Goal: Transaction & Acquisition: Purchase product/service

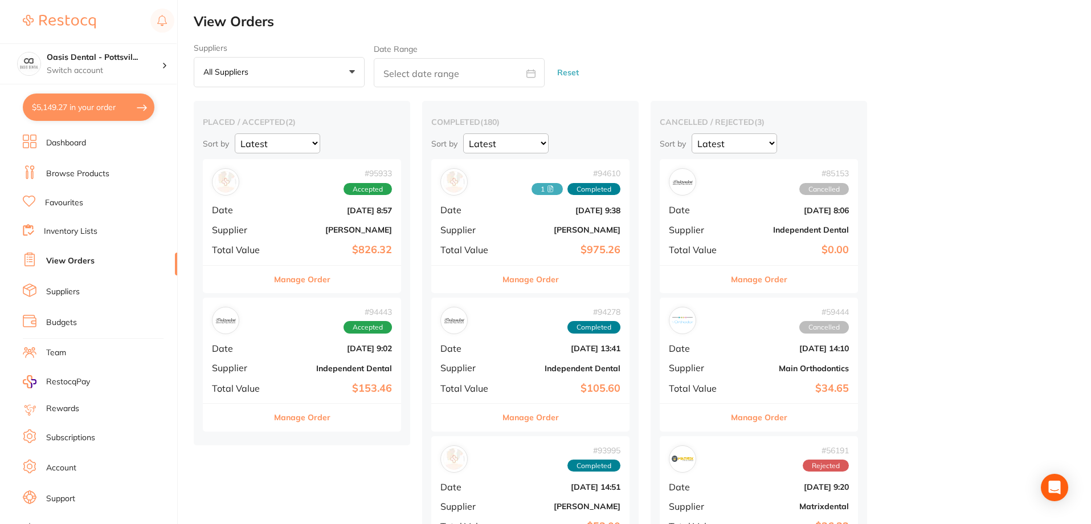
click at [87, 109] on button "$5,149.27 in your order" at bounding box center [89, 106] width 132 height 27
checkbox input "false"
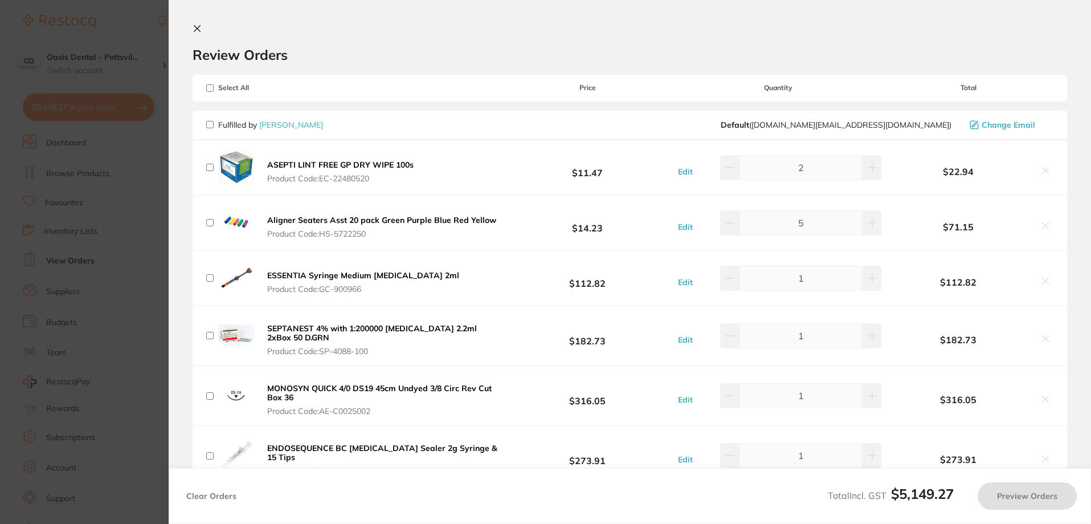
checkbox input "false"
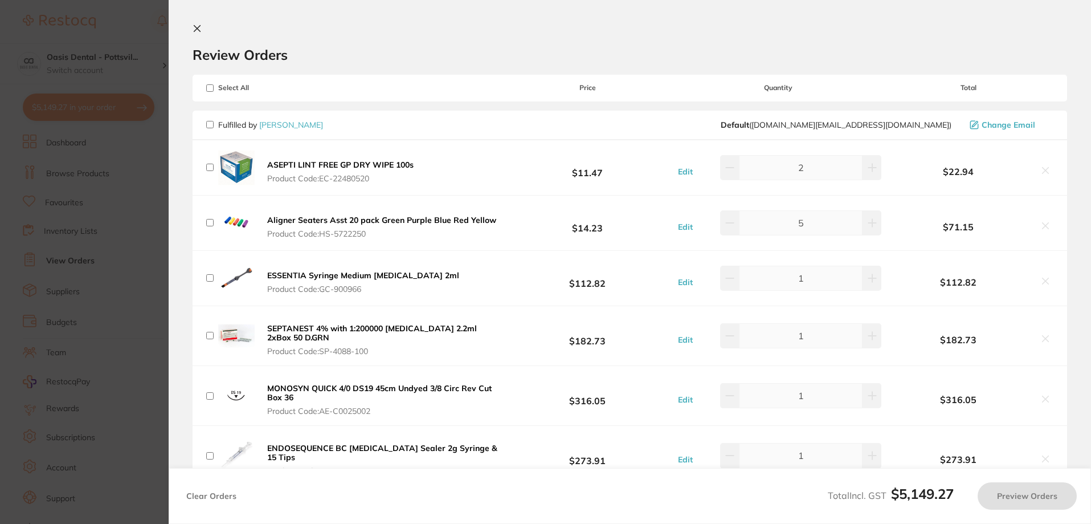
checkbox input "false"
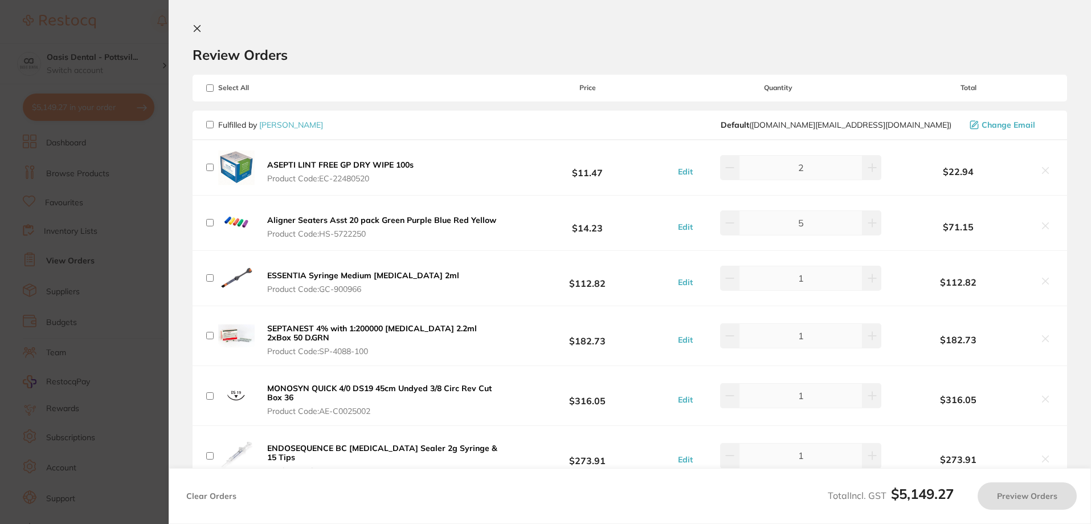
checkbox input "false"
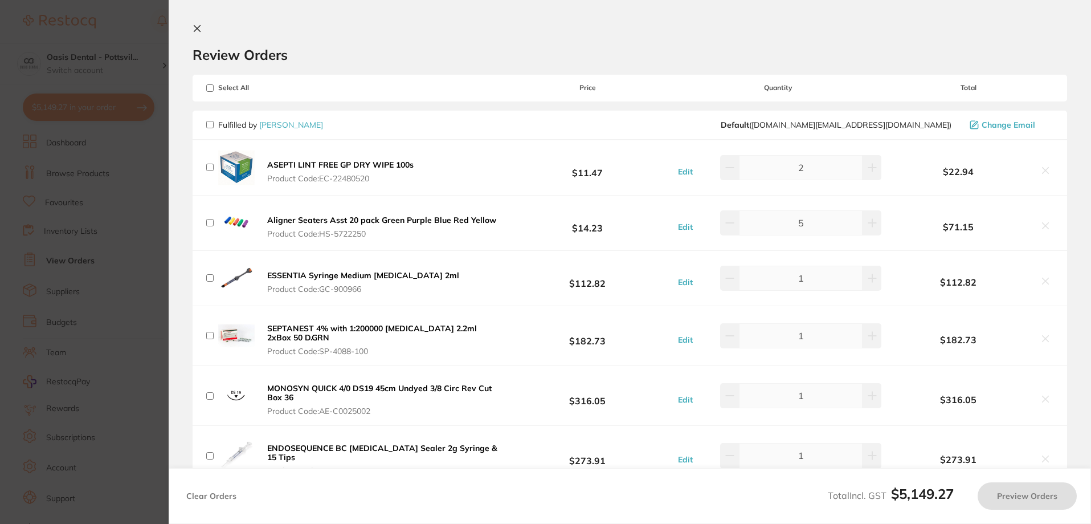
checkbox input "false"
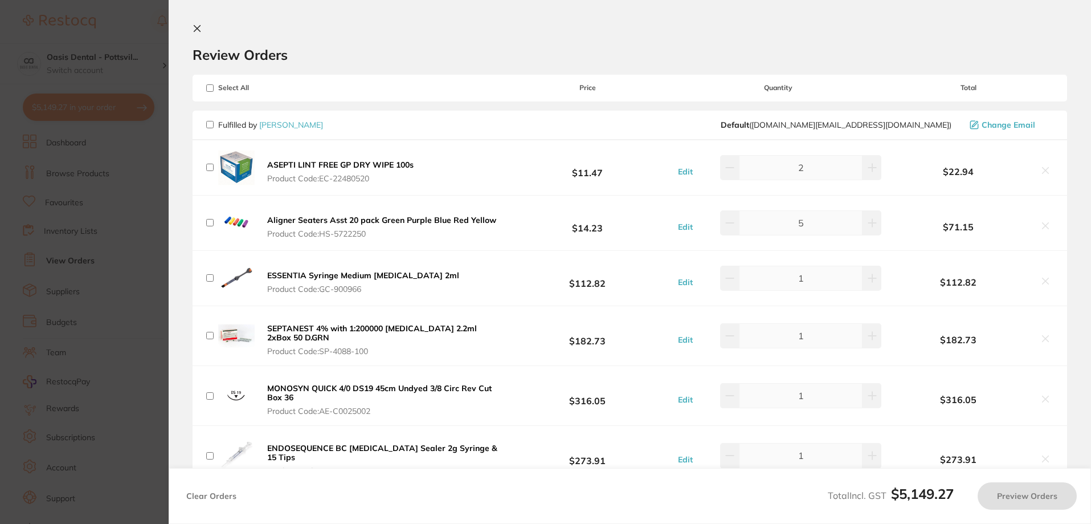
checkbox input "false"
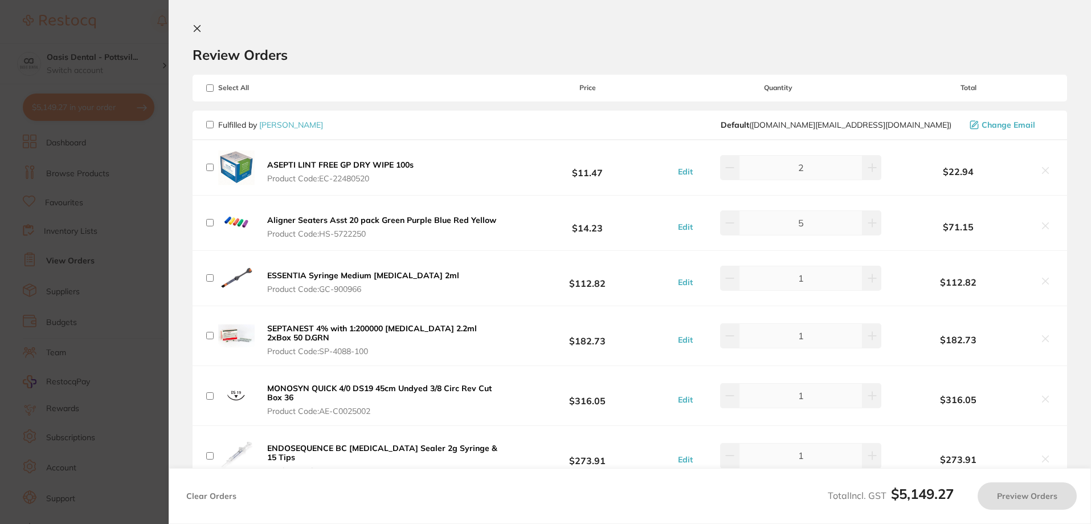
checkbox input "false"
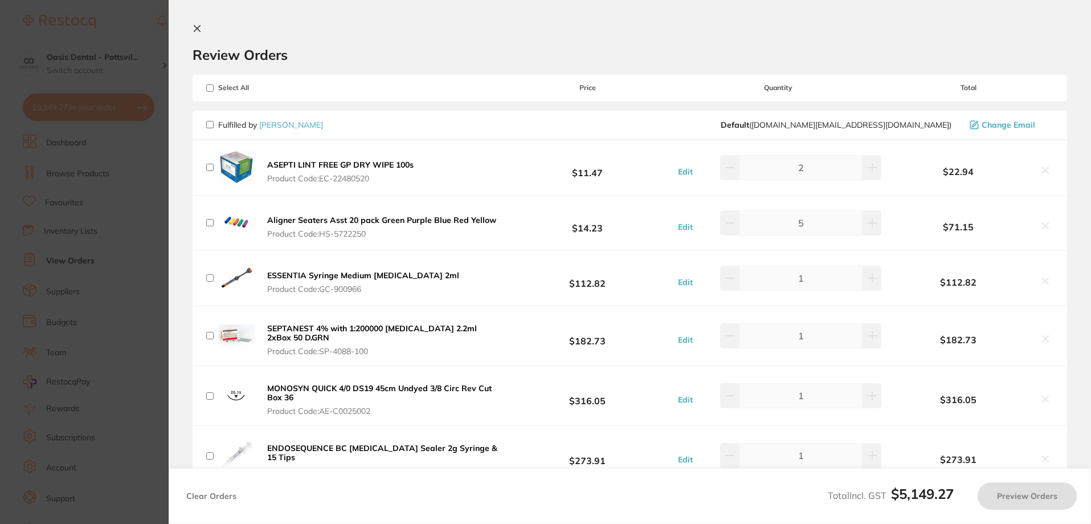
checkbox input "false"
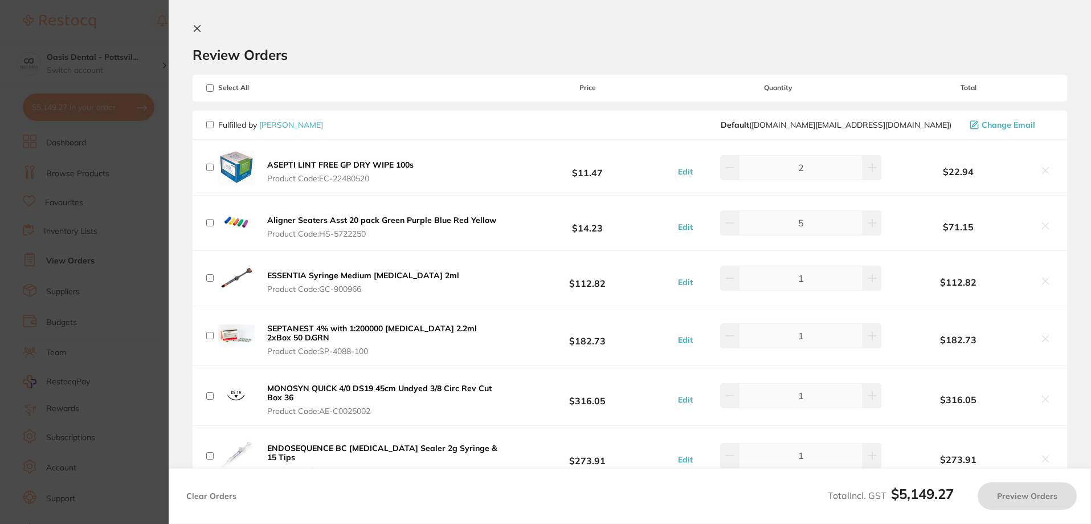
checkbox input "false"
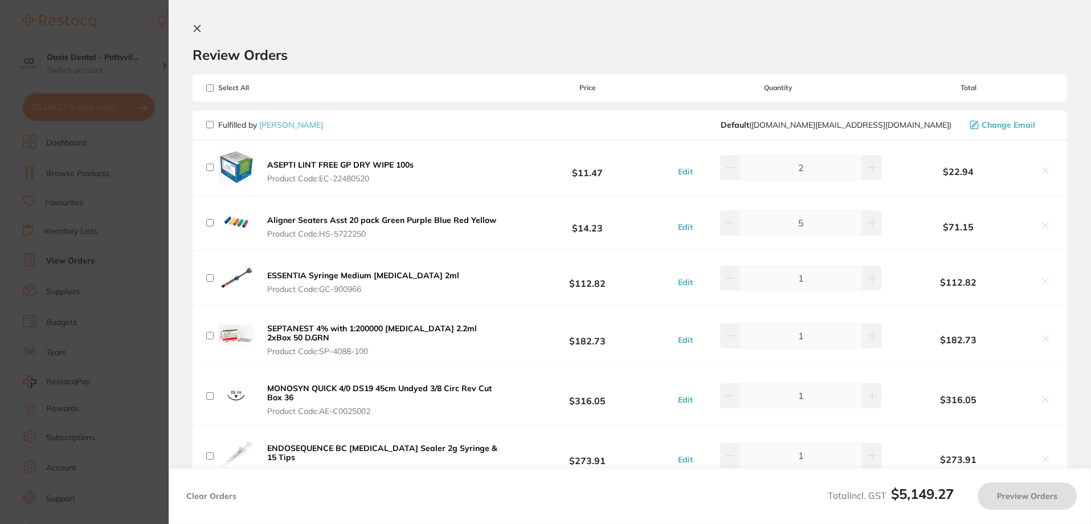
checkbox input "false"
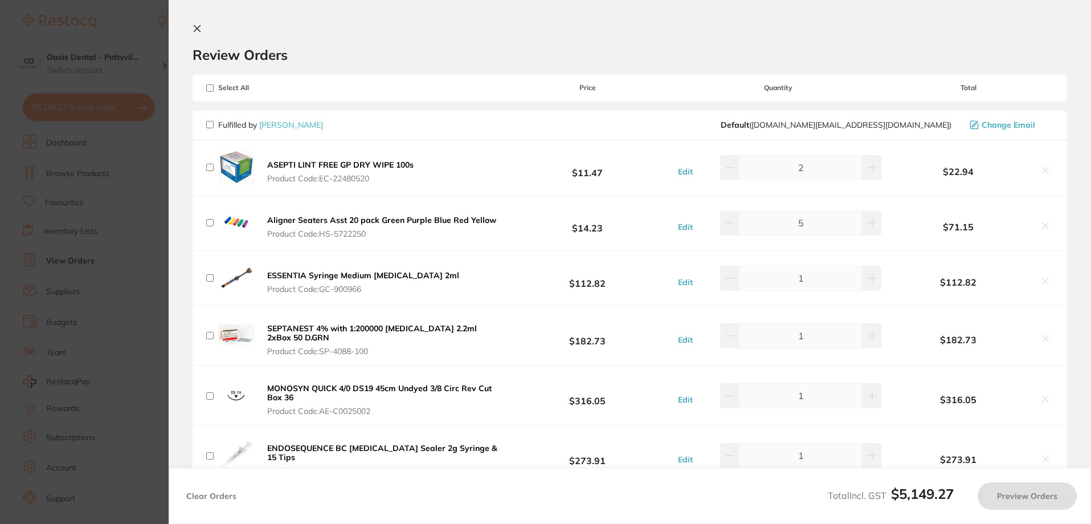
checkbox input "false"
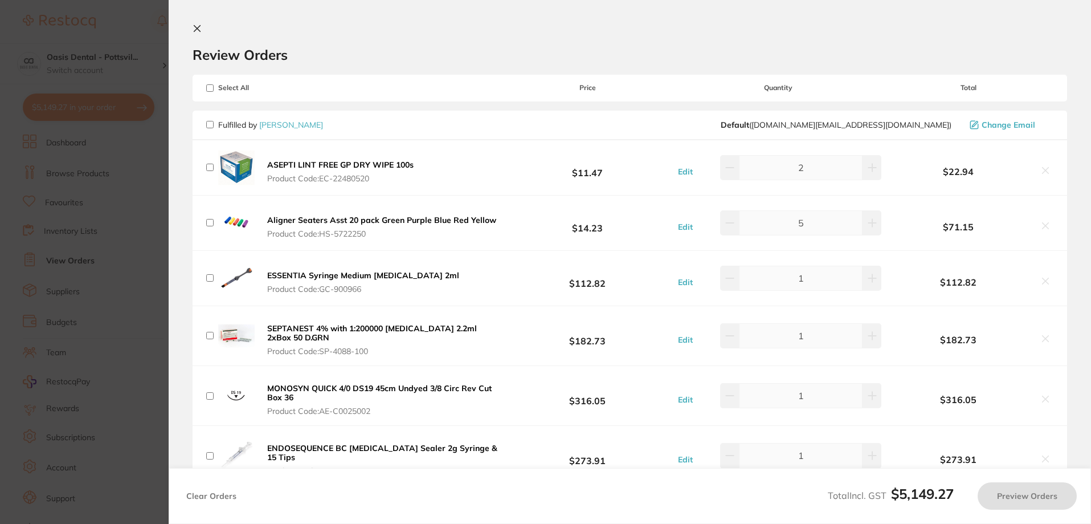
checkbox input "false"
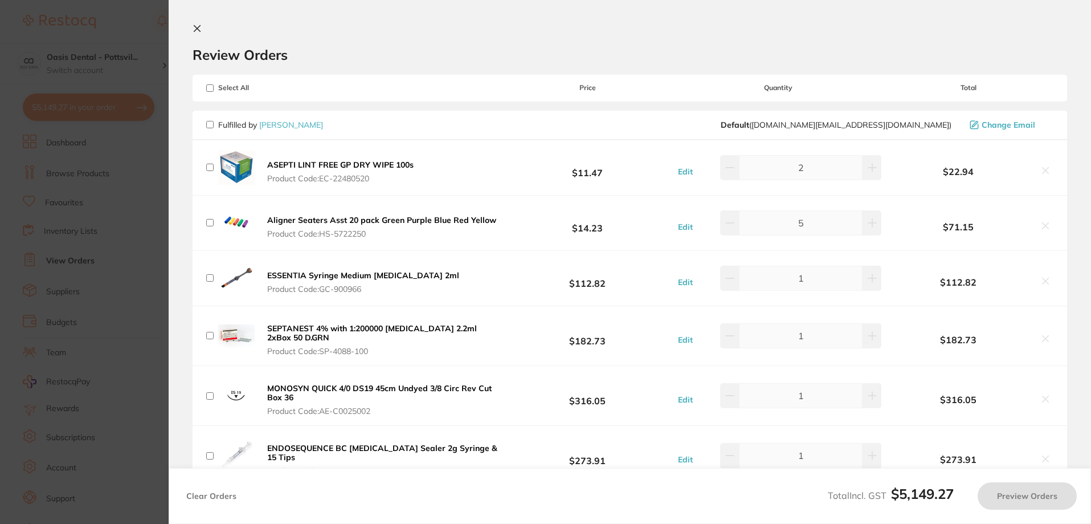
checkbox input "false"
click at [211, 166] on input "checkbox" at bounding box center [209, 167] width 7 height 7
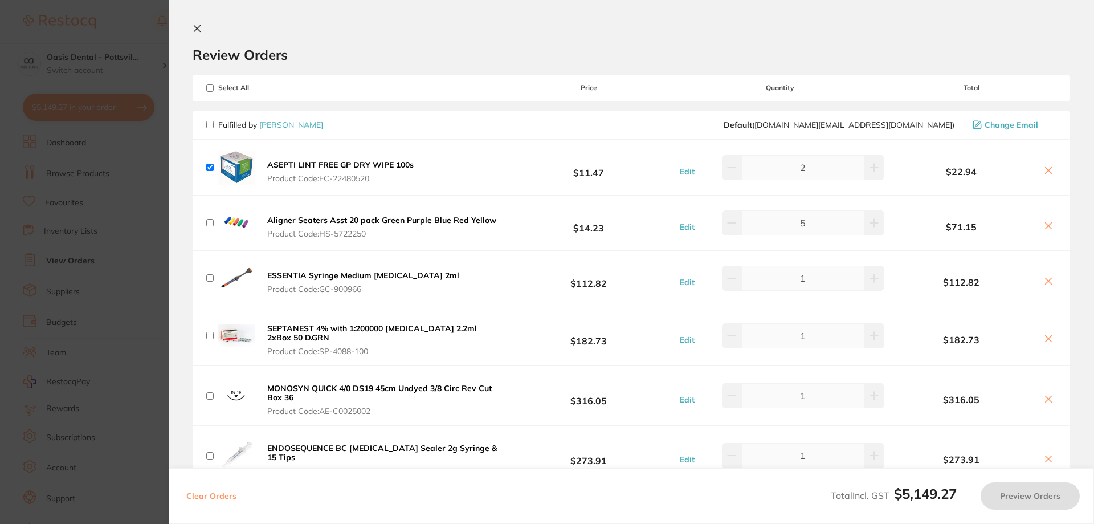
checkbox input "true"
click at [210, 222] on input "checkbox" at bounding box center [209, 222] width 7 height 7
checkbox input "true"
click at [210, 276] on input "checkbox" at bounding box center [209, 277] width 7 height 7
checkbox input "true"
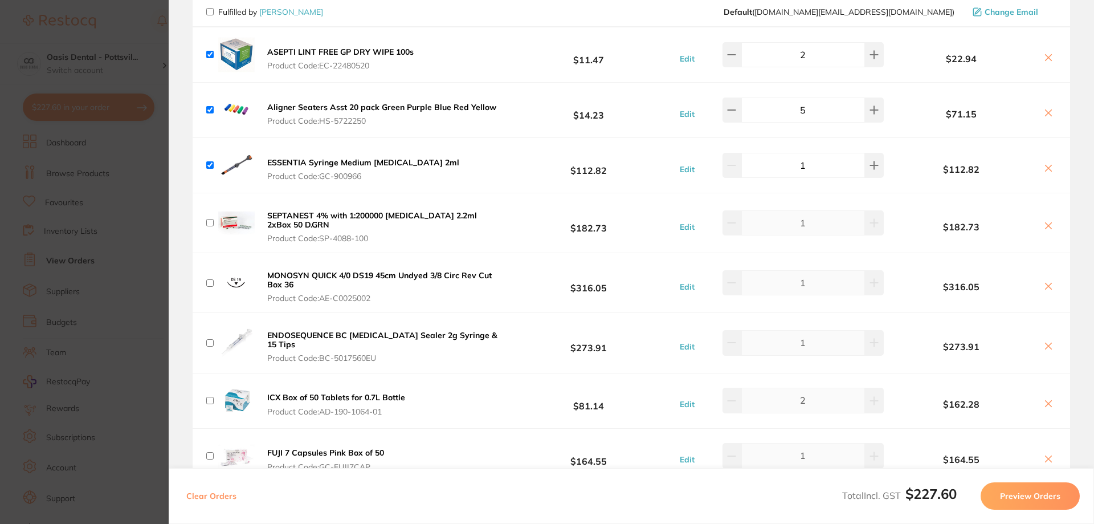
scroll to position [114, 0]
click at [208, 220] on input "checkbox" at bounding box center [209, 221] width 7 height 7
checkbox input "true"
click at [208, 283] on input "checkbox" at bounding box center [209, 281] width 7 height 7
checkbox input "true"
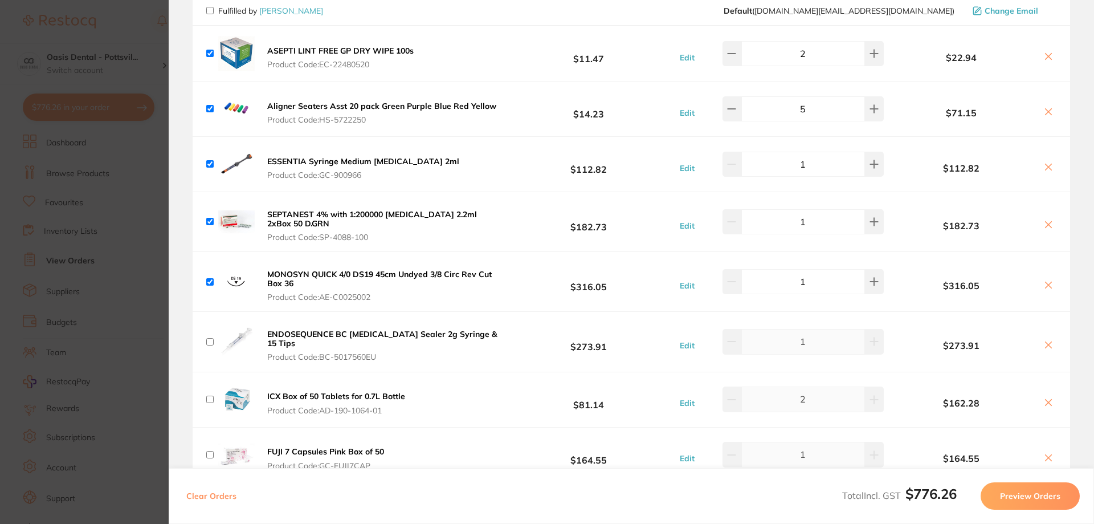
click at [210, 340] on input "checkbox" at bounding box center [209, 341] width 7 height 7
checkbox input "true"
click at [209, 395] on input "checkbox" at bounding box center [209, 398] width 7 height 7
checkbox input "true"
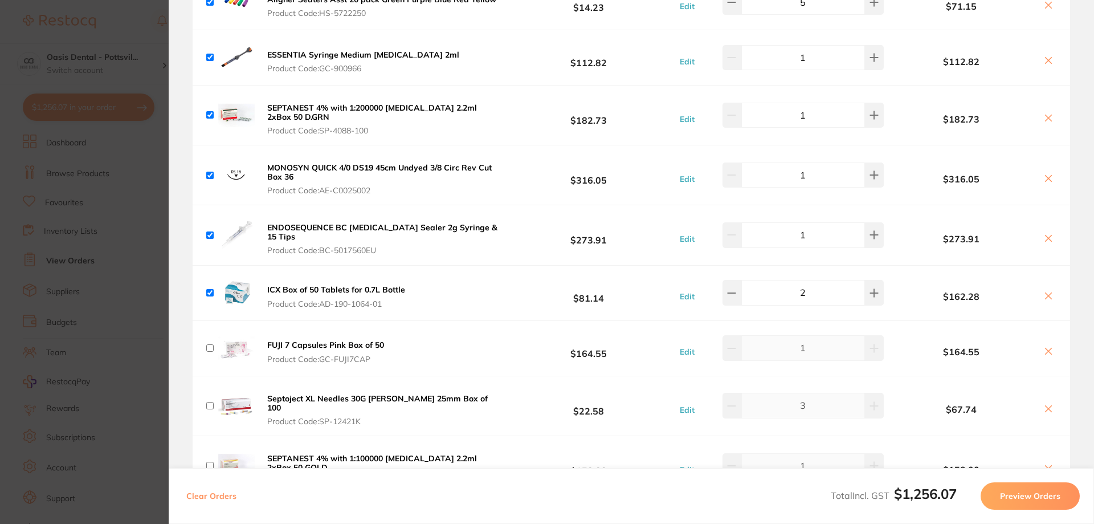
scroll to position [228, 0]
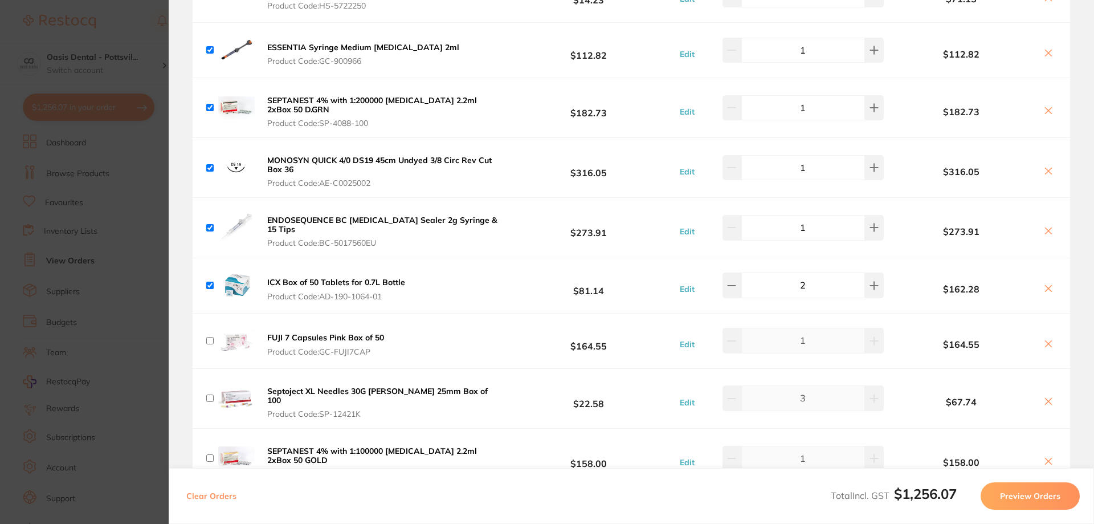
click at [208, 337] on input "checkbox" at bounding box center [209, 340] width 7 height 7
checkbox input "true"
click at [210, 394] on input "checkbox" at bounding box center [209, 397] width 7 height 7
checkbox input "true"
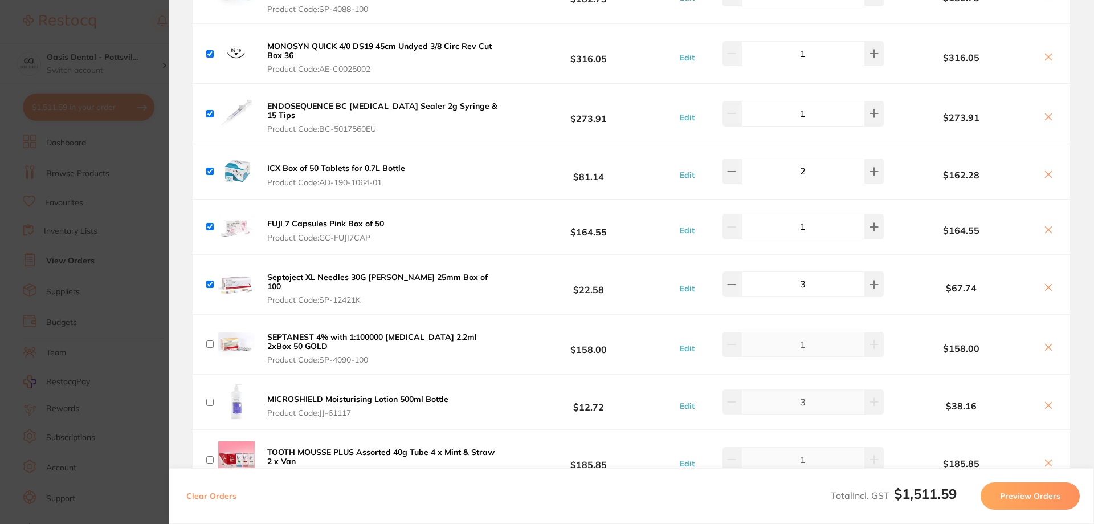
scroll to position [399, 0]
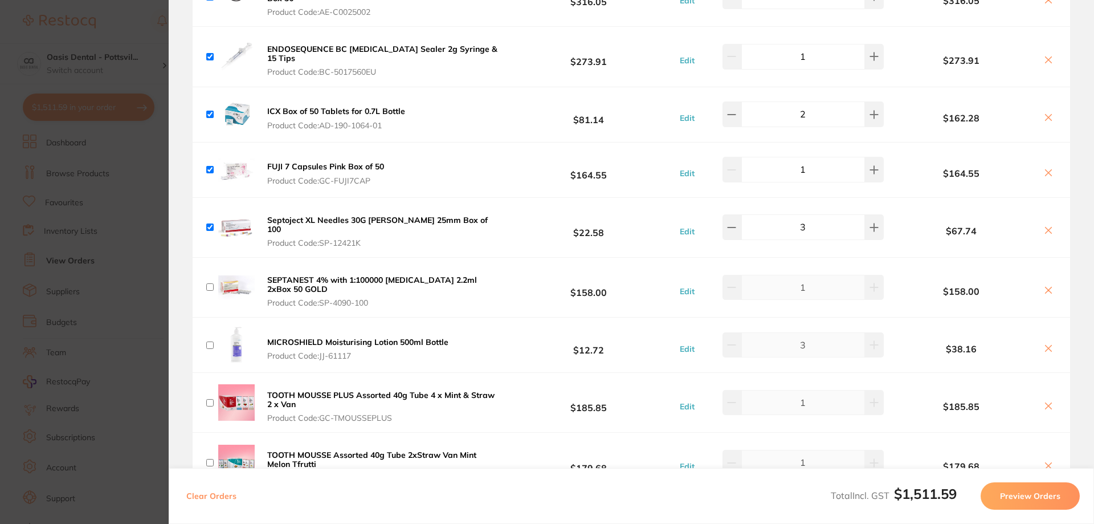
click at [210, 283] on input "checkbox" at bounding box center [209, 286] width 7 height 7
checkbox input "true"
click at [209, 341] on input "checkbox" at bounding box center [209, 344] width 7 height 7
checkbox input "true"
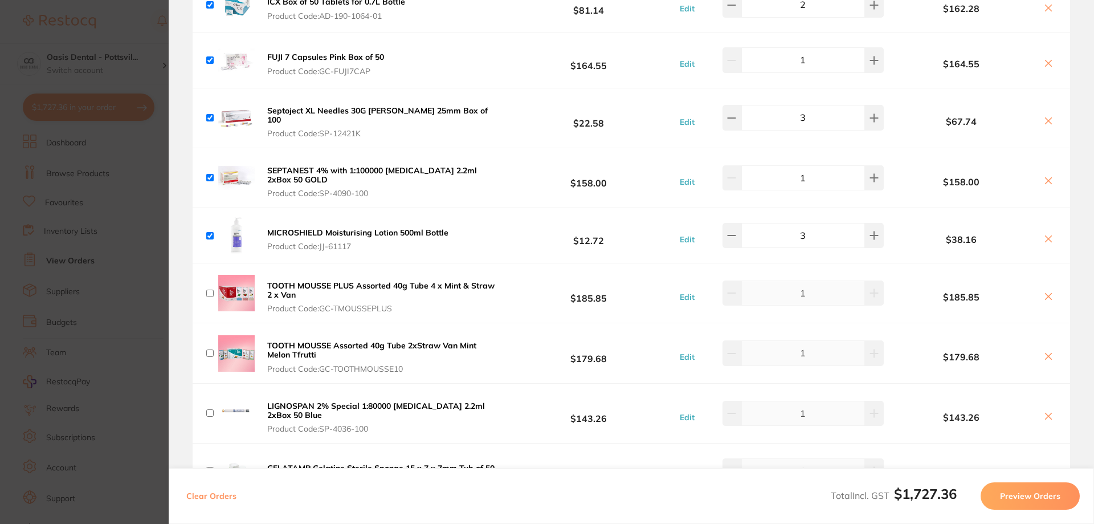
scroll to position [513, 0]
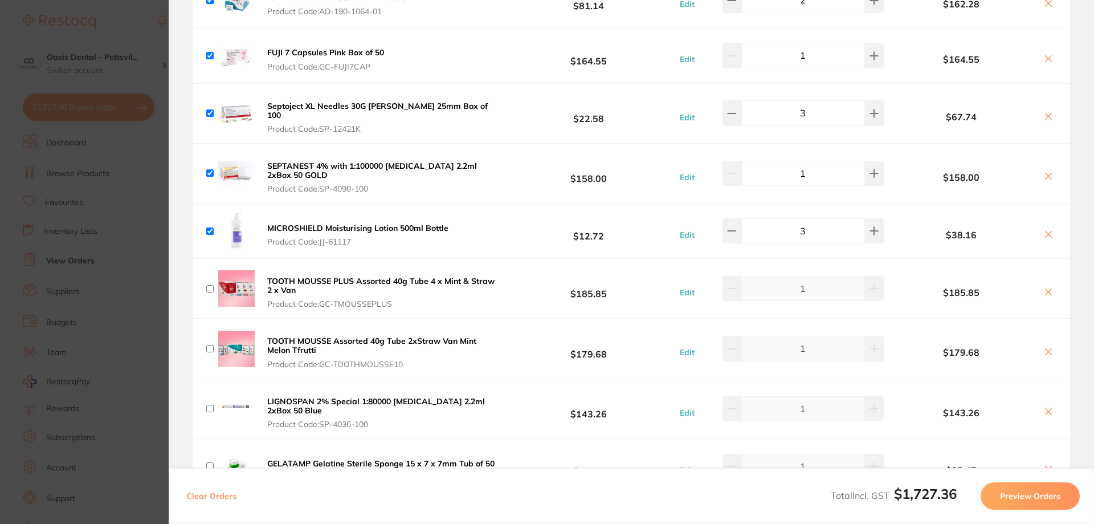
click at [212, 285] on input "checkbox" at bounding box center [209, 288] width 7 height 7
checkbox input "true"
click at [212, 345] on input "checkbox" at bounding box center [209, 348] width 7 height 7
checkbox input "true"
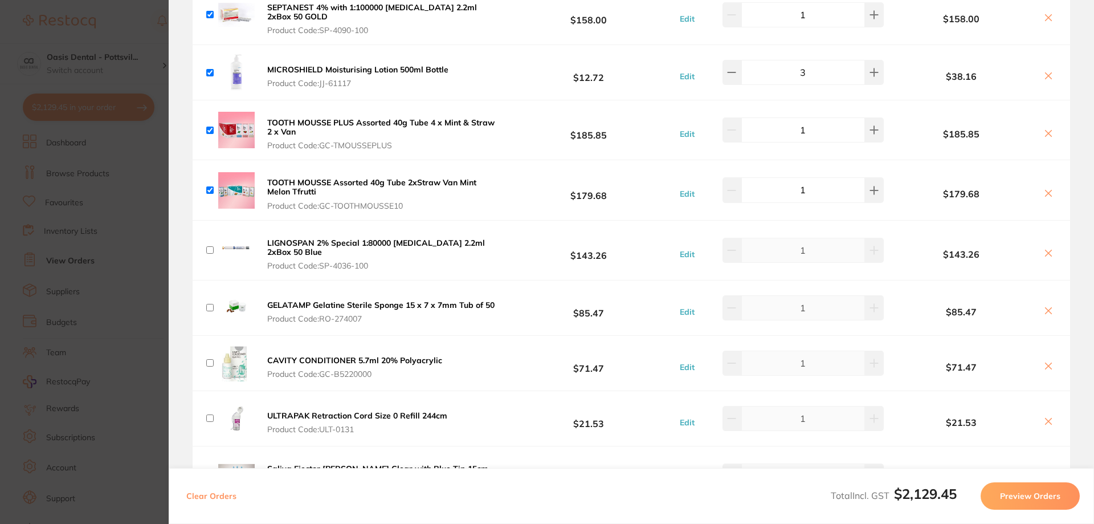
scroll to position [684, 0]
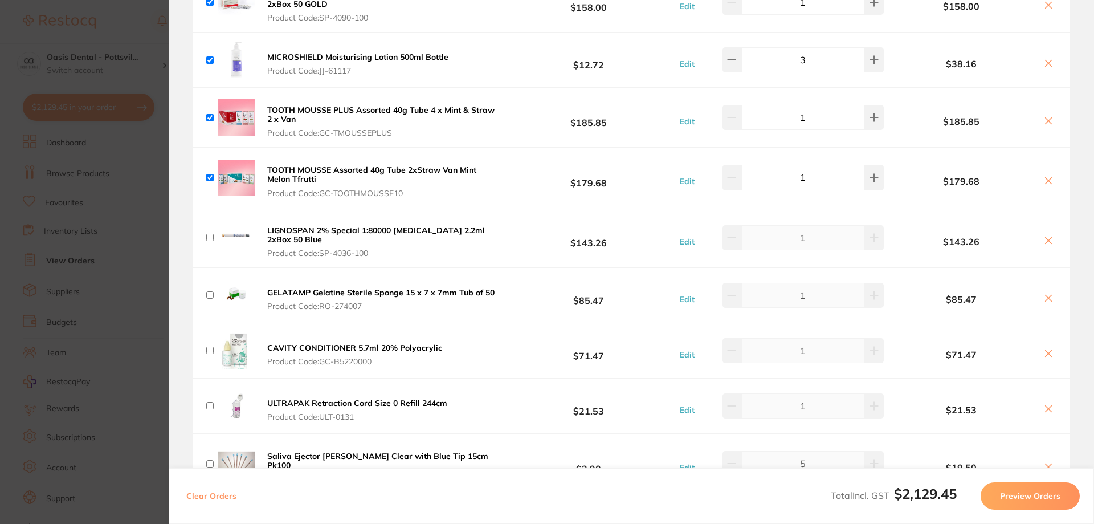
click at [207, 234] on input "checkbox" at bounding box center [209, 237] width 7 height 7
checkbox input "true"
click at [212, 291] on input "checkbox" at bounding box center [209, 294] width 7 height 7
checkbox input "true"
click at [208, 346] on input "checkbox" at bounding box center [209, 349] width 7 height 7
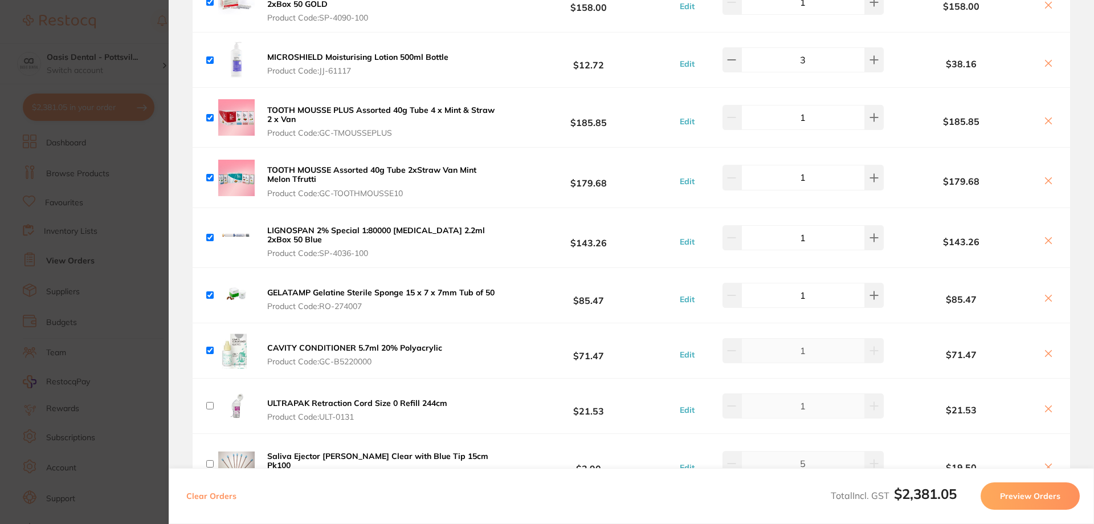
checkbox input "true"
click at [209, 402] on input "checkbox" at bounding box center [209, 405] width 7 height 7
checkbox input "true"
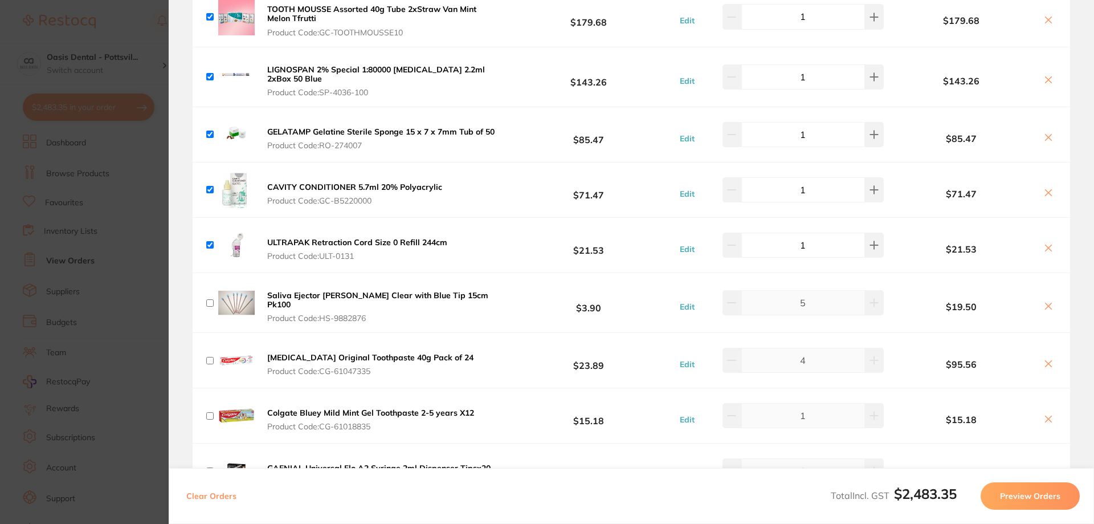
scroll to position [855, 0]
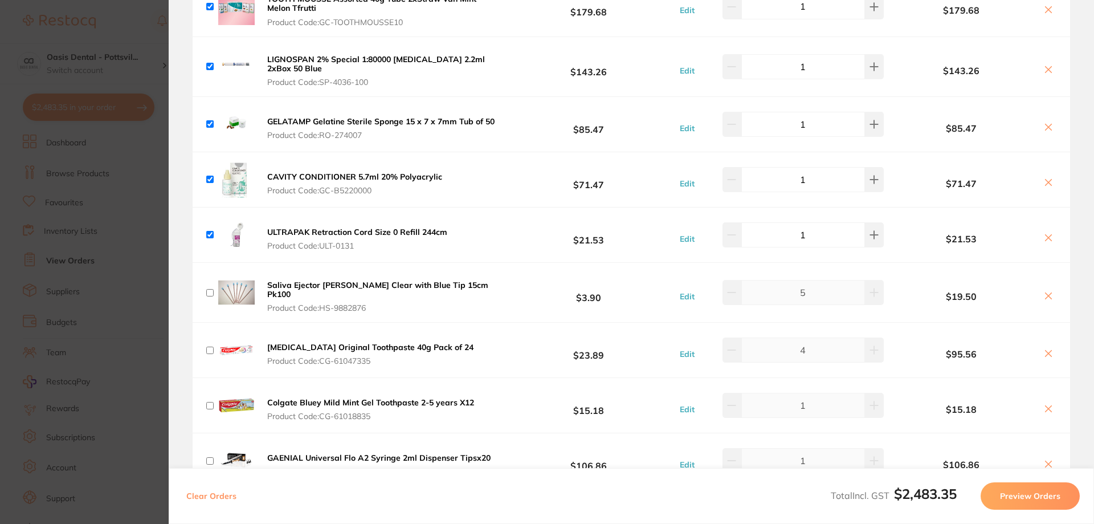
click at [211, 289] on input "checkbox" at bounding box center [209, 292] width 7 height 7
checkbox input "true"
click at [209, 346] on input "checkbox" at bounding box center [209, 349] width 7 height 7
checkbox input "true"
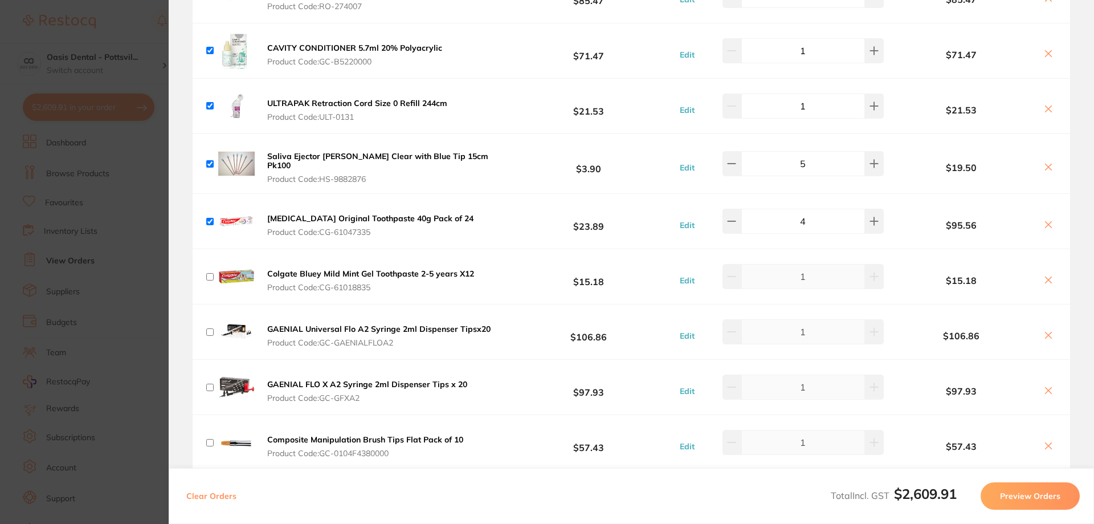
scroll to position [1026, 0]
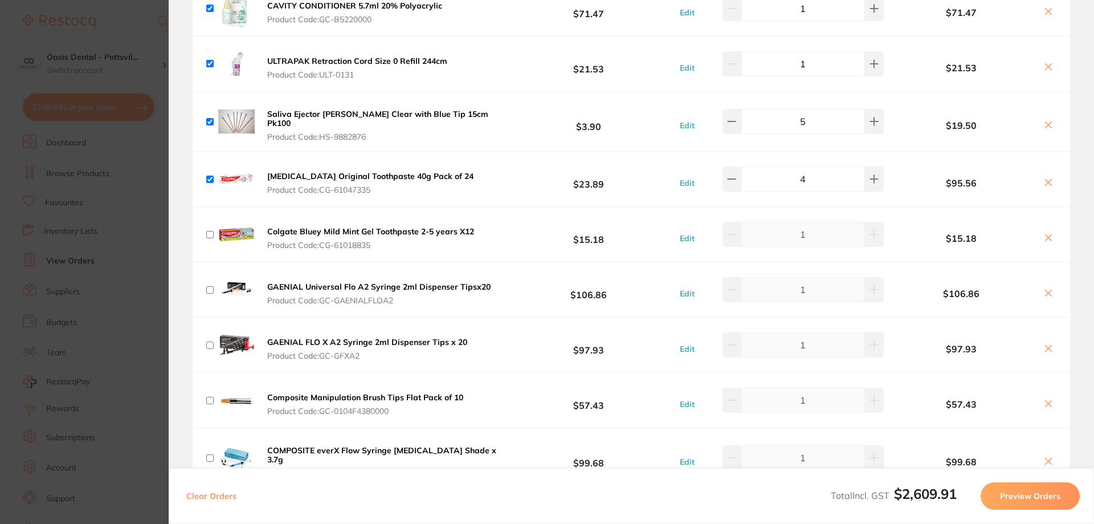
click at [208, 331] on div "GAENIAL FLO X A2 Syringe 2ml Dispenser Tips x 20 Product Code: GC-GFXA2" at bounding box center [338, 344] width 264 height 36
click at [209, 286] on input "checkbox" at bounding box center [209, 289] width 7 height 7
checkbox input "true"
click at [211, 231] on input "checkbox" at bounding box center [209, 234] width 7 height 7
checkbox input "true"
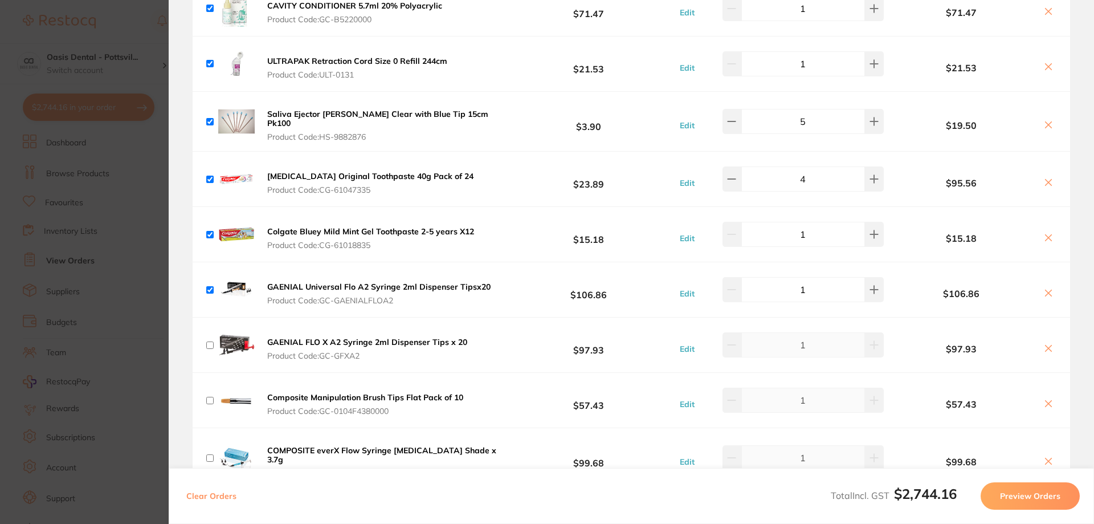
click at [211, 341] on input "checkbox" at bounding box center [209, 344] width 7 height 7
checkbox input "true"
click at [210, 397] on input "checkbox" at bounding box center [209, 400] width 7 height 7
checkbox input "true"
click at [208, 454] on input "checkbox" at bounding box center [209, 457] width 7 height 7
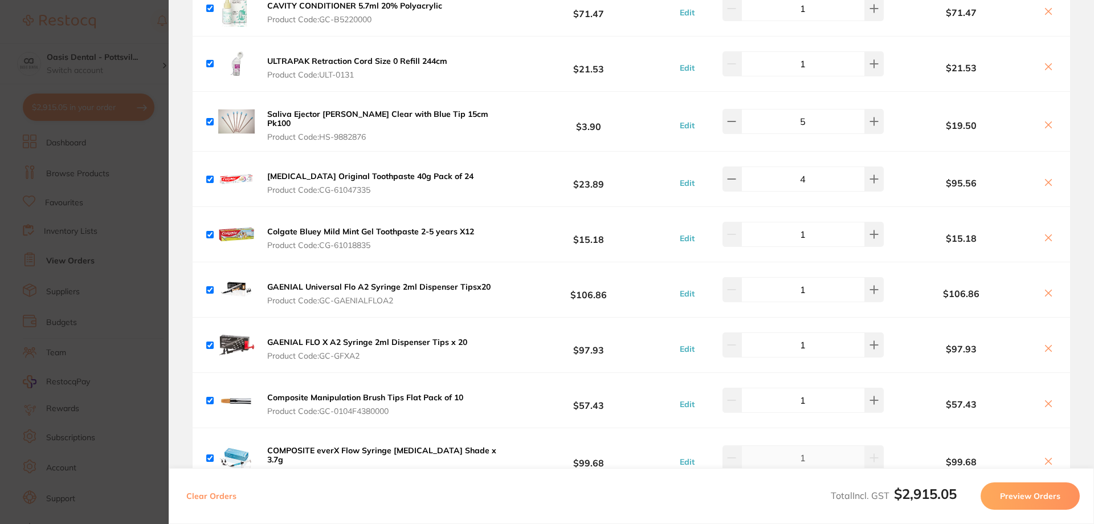
checkbox input "true"
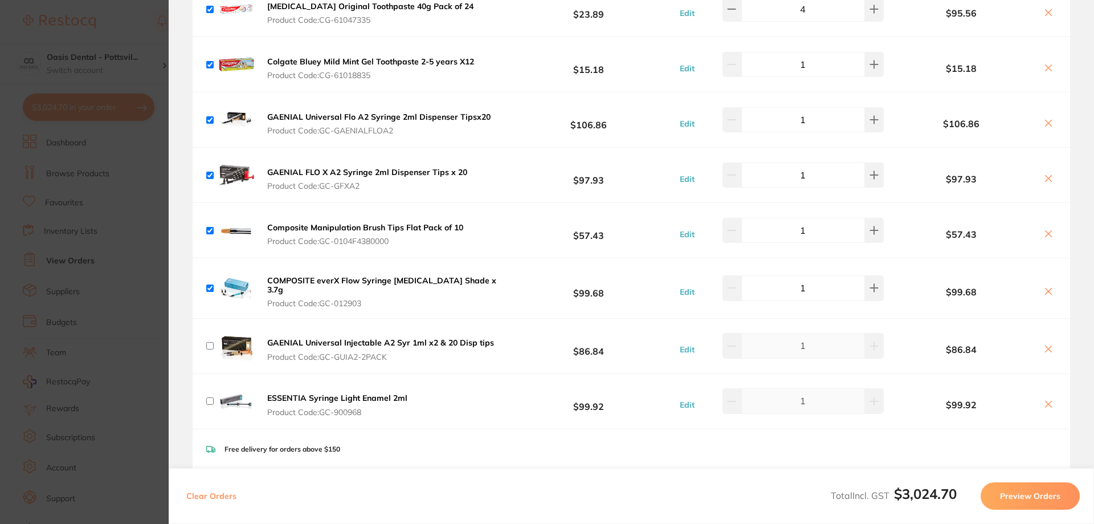
scroll to position [1253, 0]
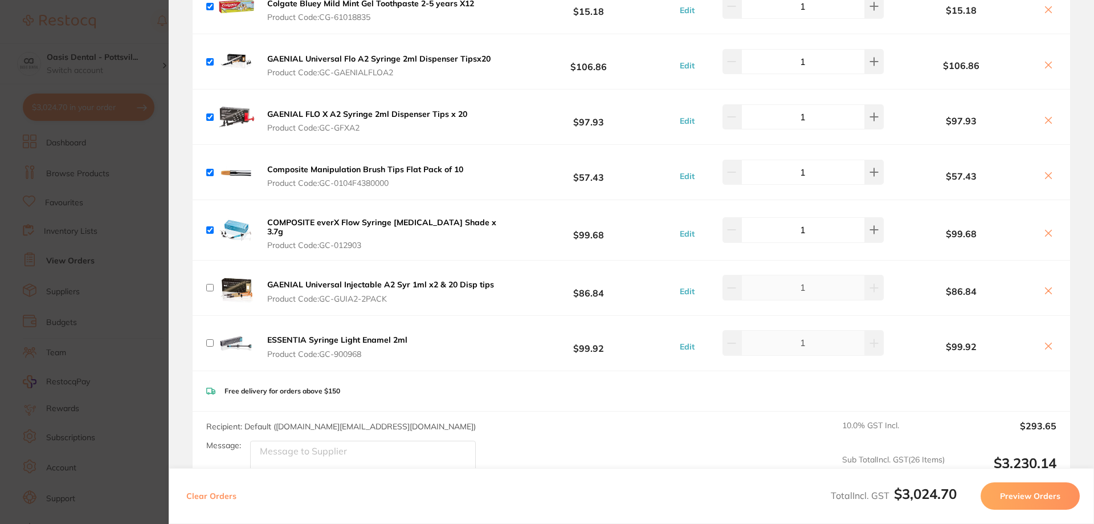
click at [207, 284] on input "checkbox" at bounding box center [209, 287] width 7 height 7
checkbox input "true"
click at [209, 339] on input "checkbox" at bounding box center [209, 342] width 7 height 7
checkbox input "true"
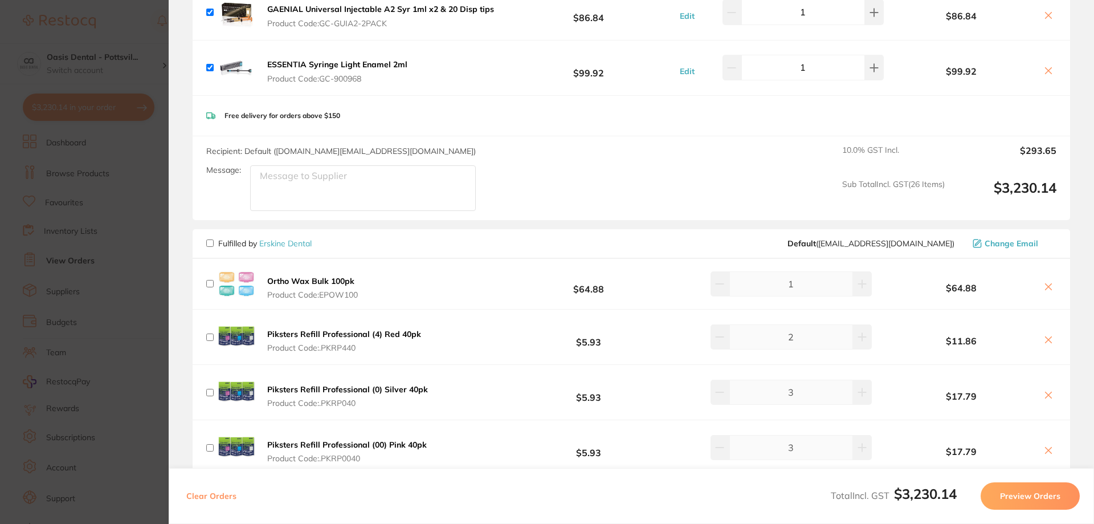
scroll to position [1538, 0]
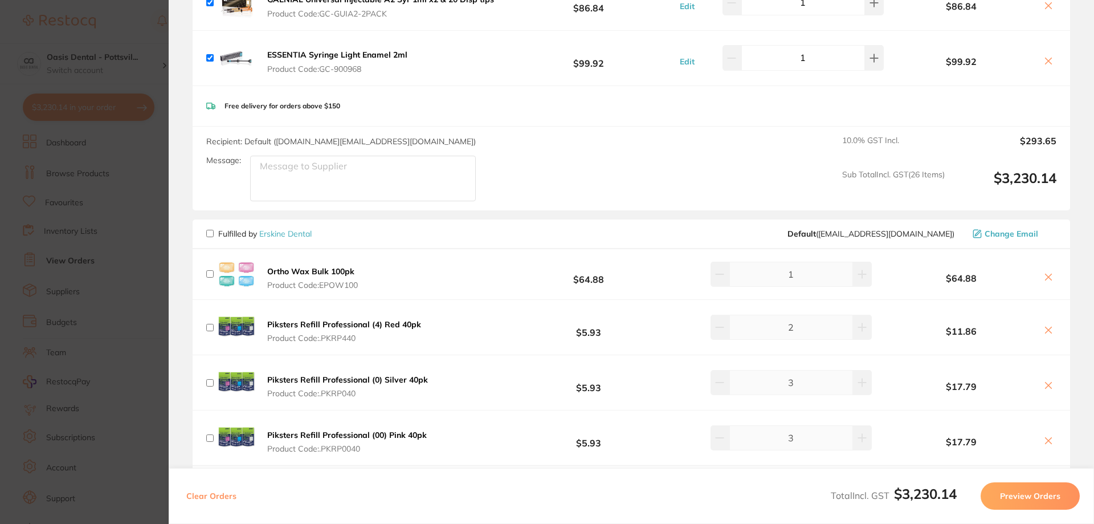
click at [211, 230] on input "checkbox" at bounding box center [209, 233] width 7 height 7
checkbox input "true"
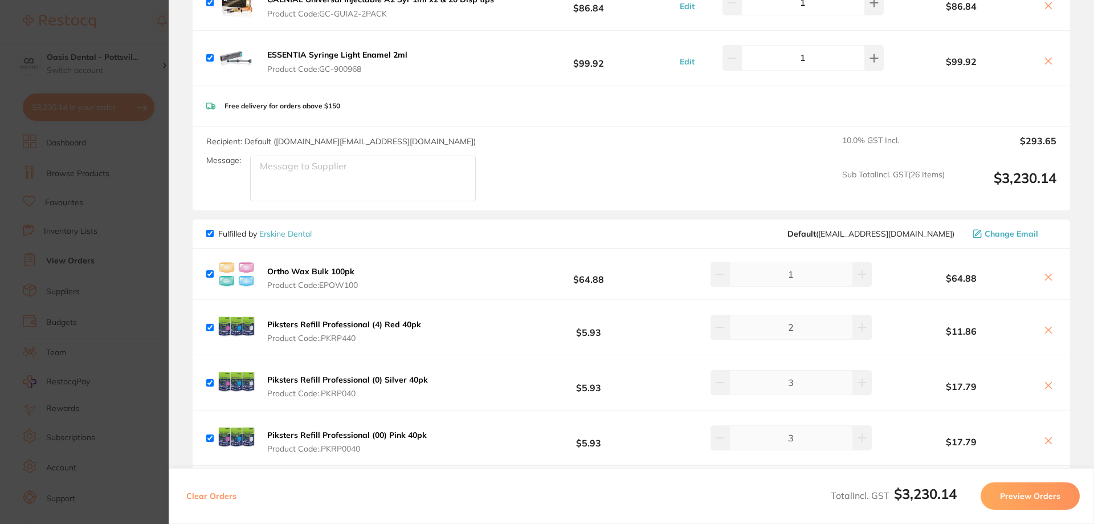
checkbox input "true"
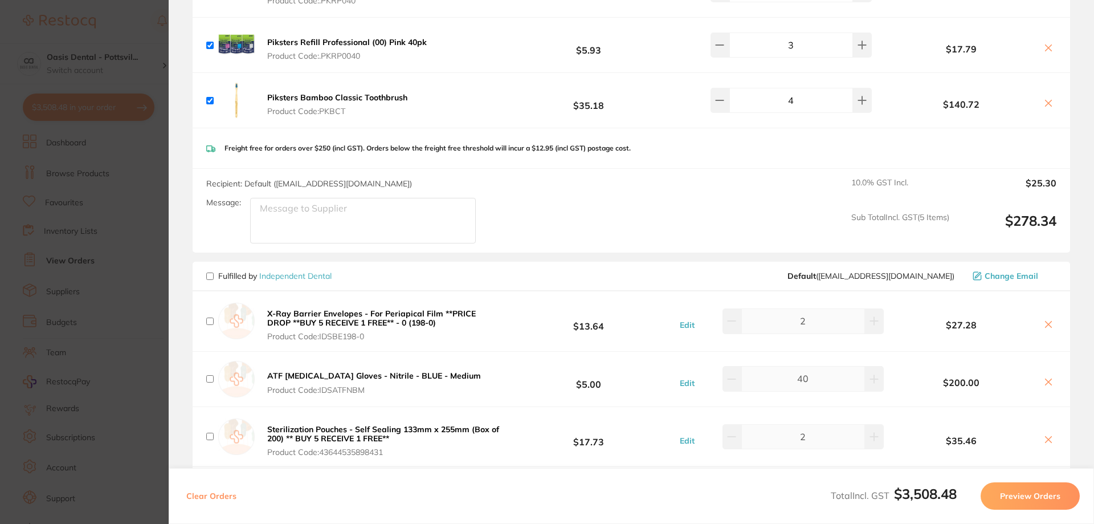
scroll to position [1994, 0]
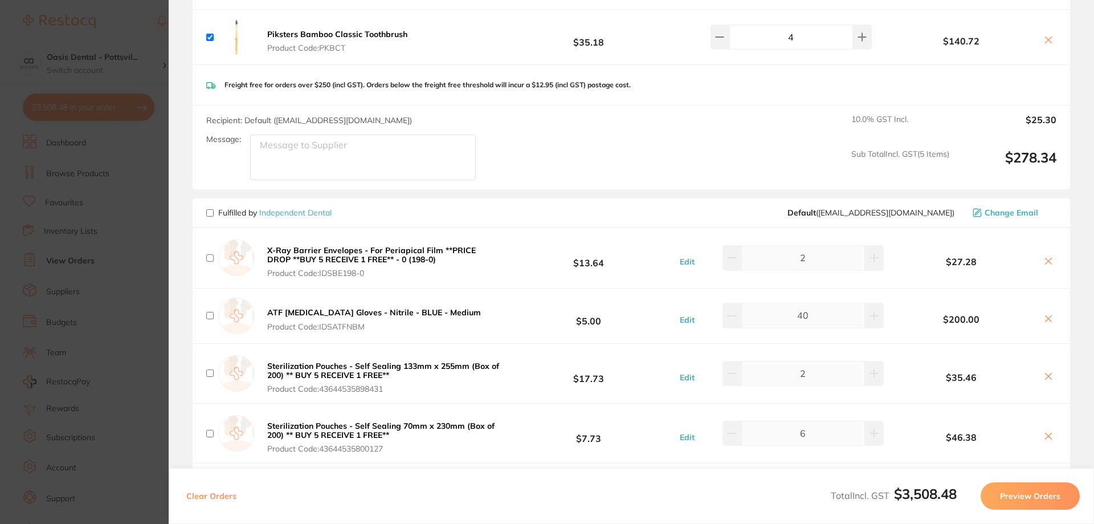
click at [210, 209] on input "checkbox" at bounding box center [209, 212] width 7 height 7
checkbox input "true"
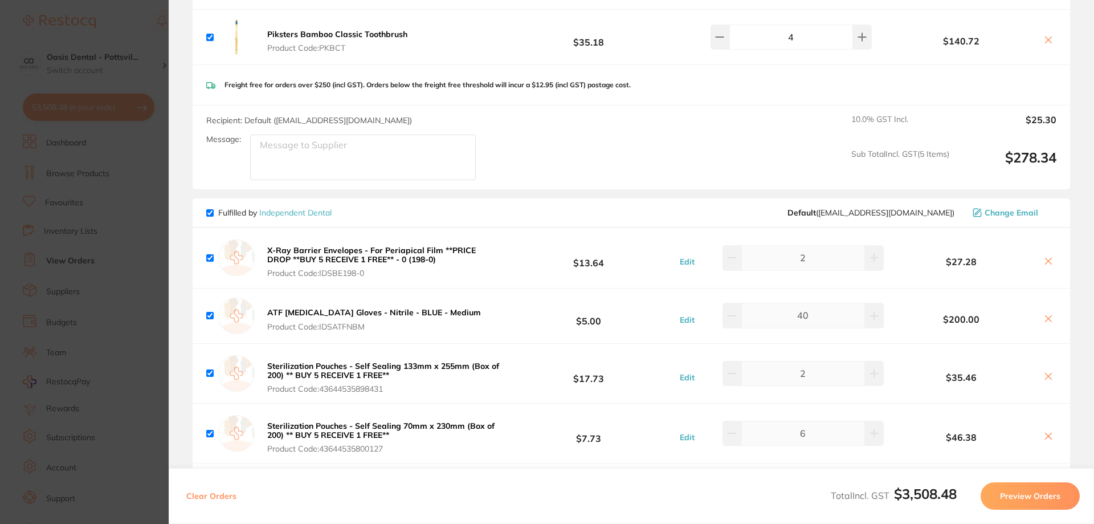
checkbox input "true"
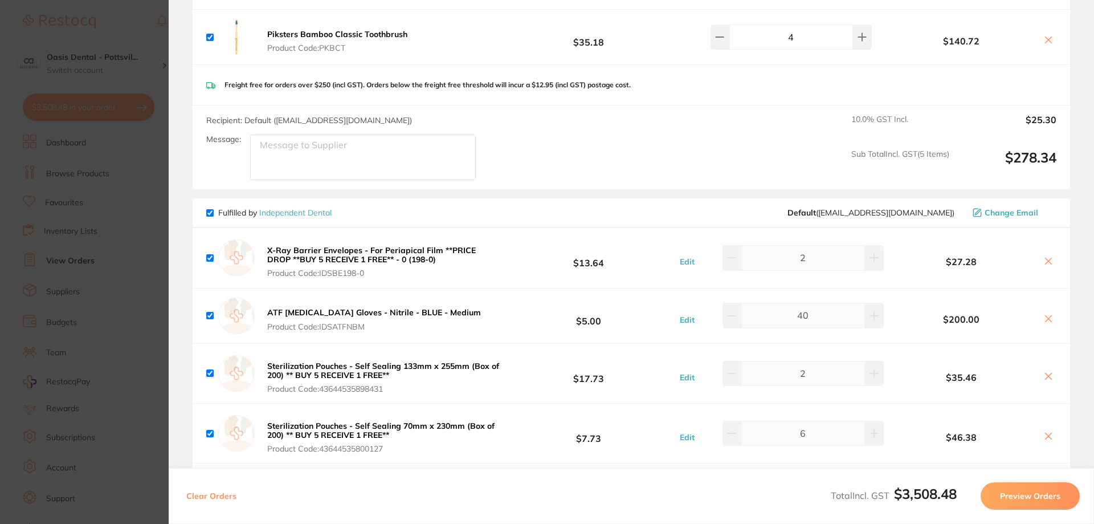
checkbox input "true"
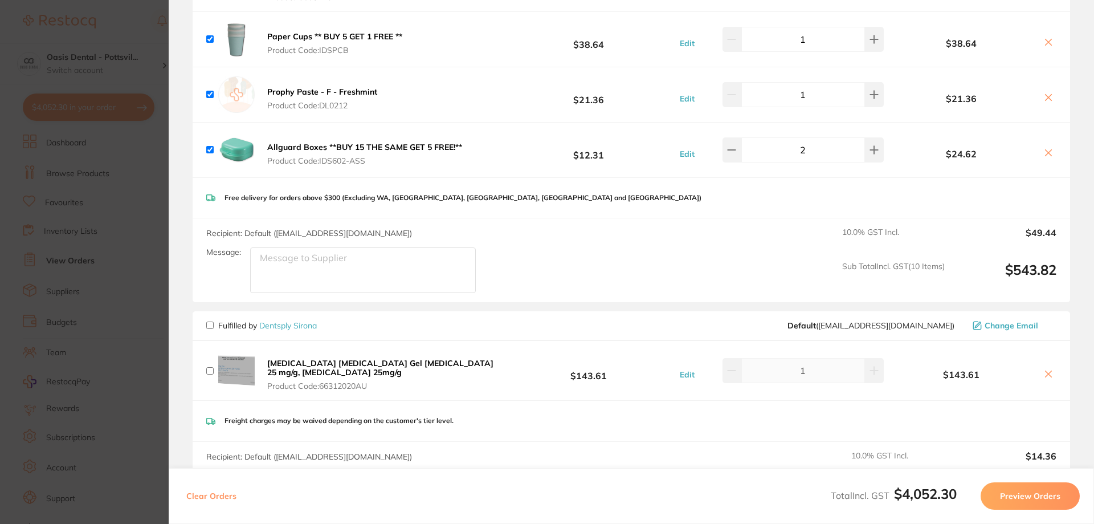
scroll to position [2678, 0]
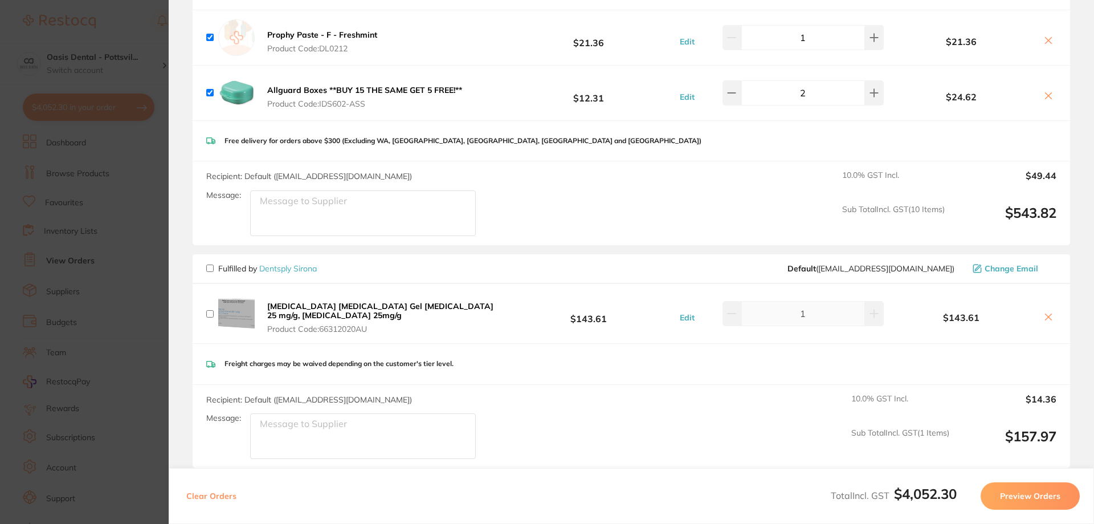
click at [207, 264] on input "checkbox" at bounding box center [209, 267] width 7 height 7
checkbox input "true"
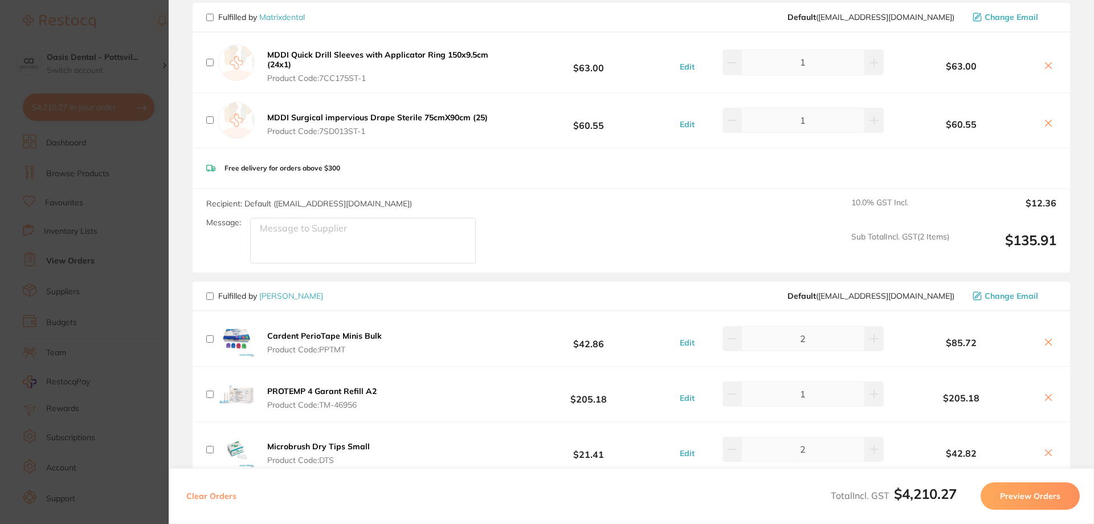
scroll to position [3475, 0]
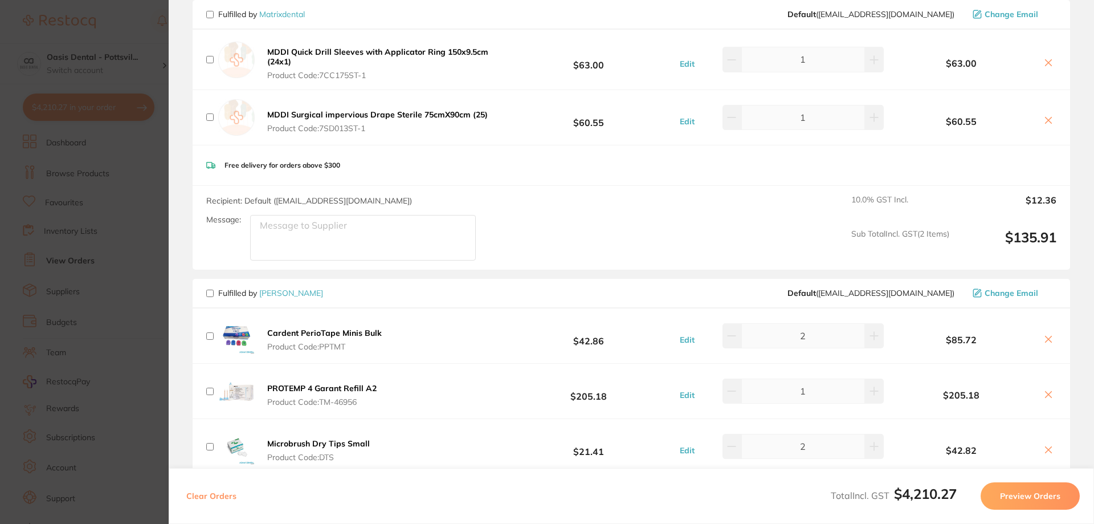
click at [206, 289] on input "checkbox" at bounding box center [209, 292] width 7 height 7
checkbox input "true"
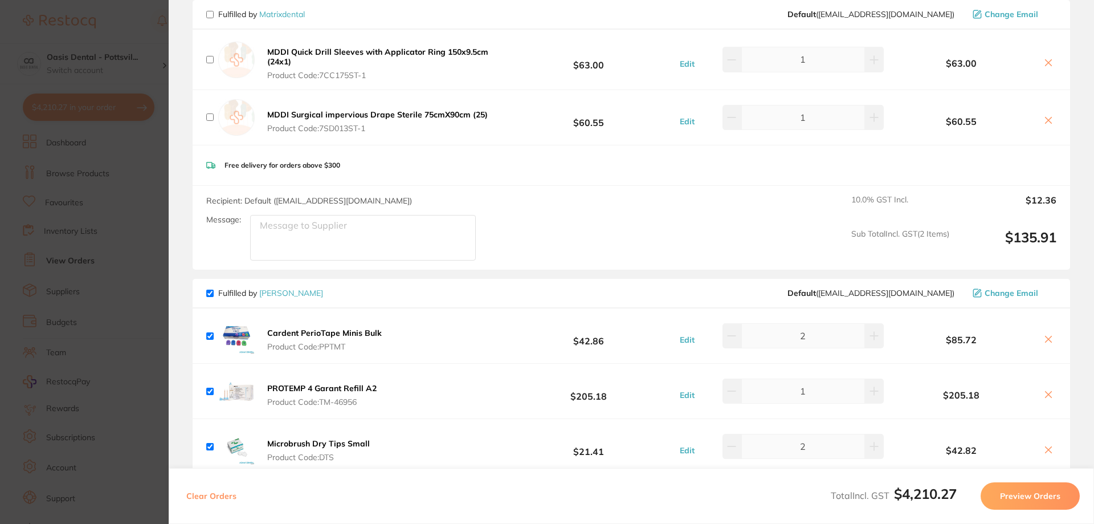
checkbox input "true"
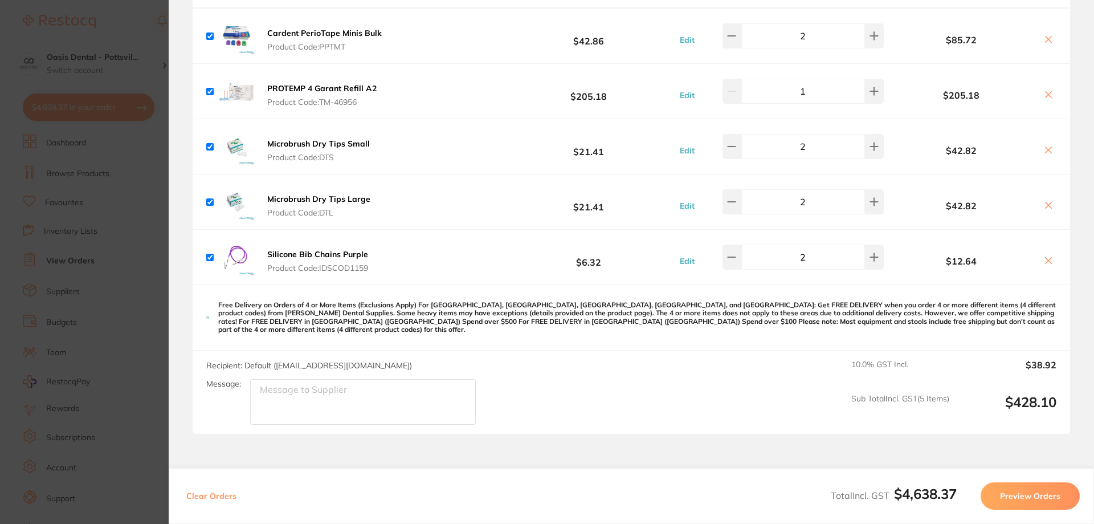
scroll to position [3839, 0]
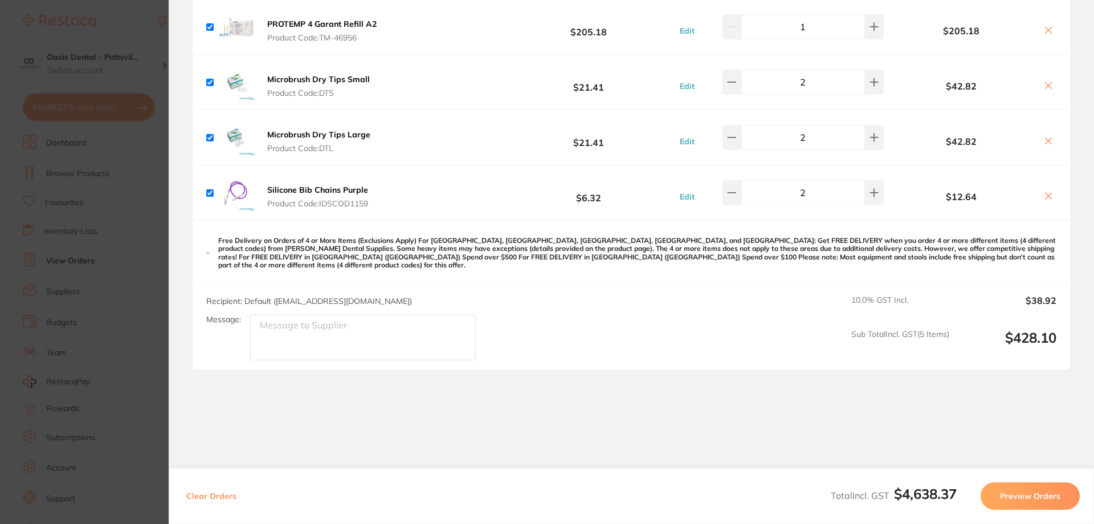
click at [1030, 495] on button "Preview Orders" at bounding box center [1030, 495] width 99 height 27
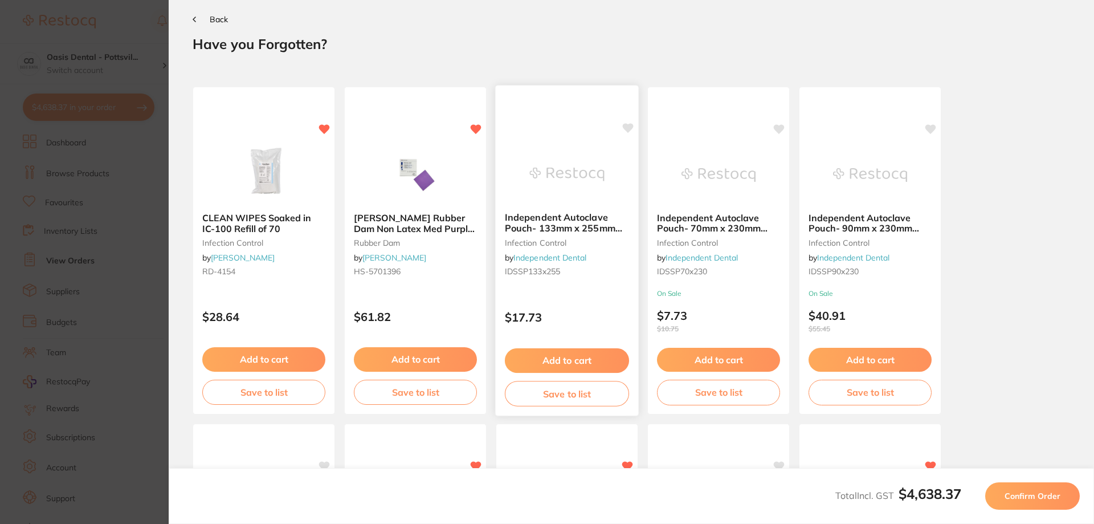
scroll to position [0, 0]
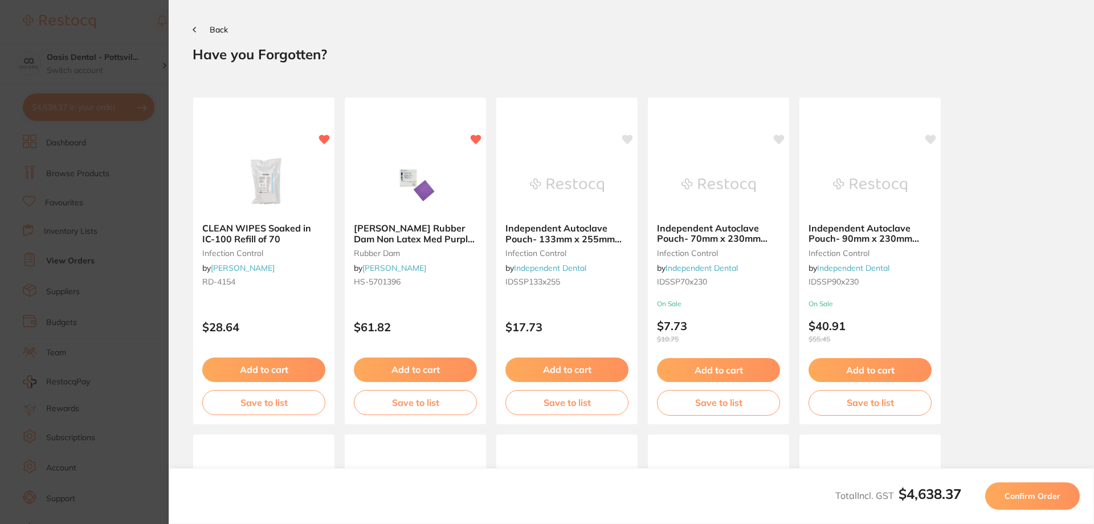
click at [1029, 496] on span "Confirm Order" at bounding box center [1032, 496] width 56 height 10
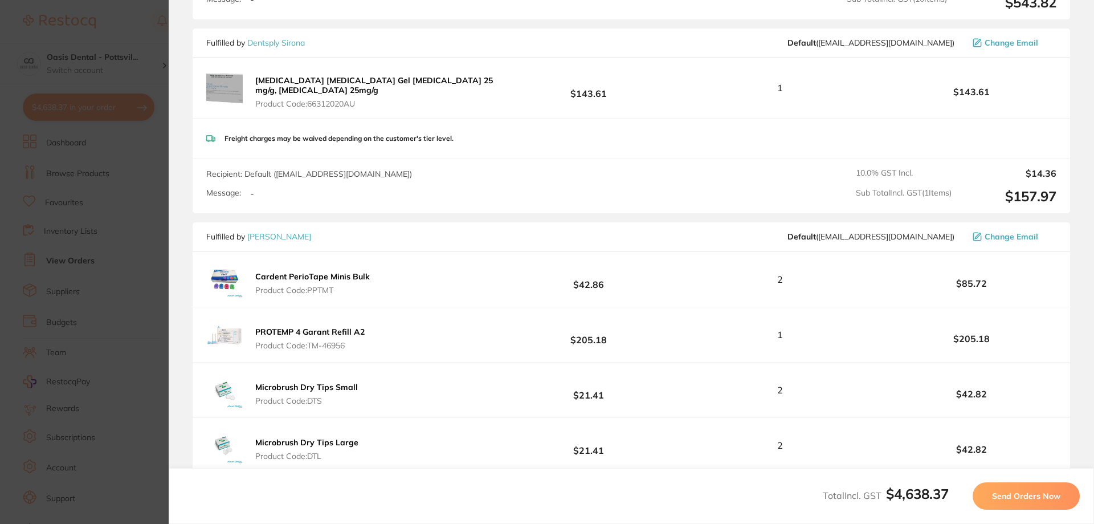
scroll to position [3165, 0]
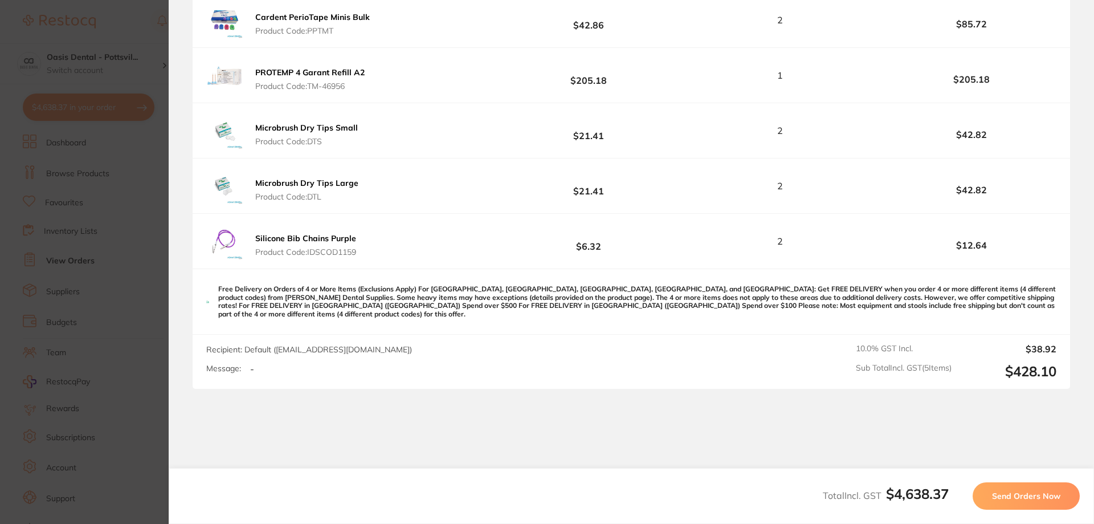
click at [1031, 495] on span "Send Orders Now" at bounding box center [1026, 496] width 68 height 10
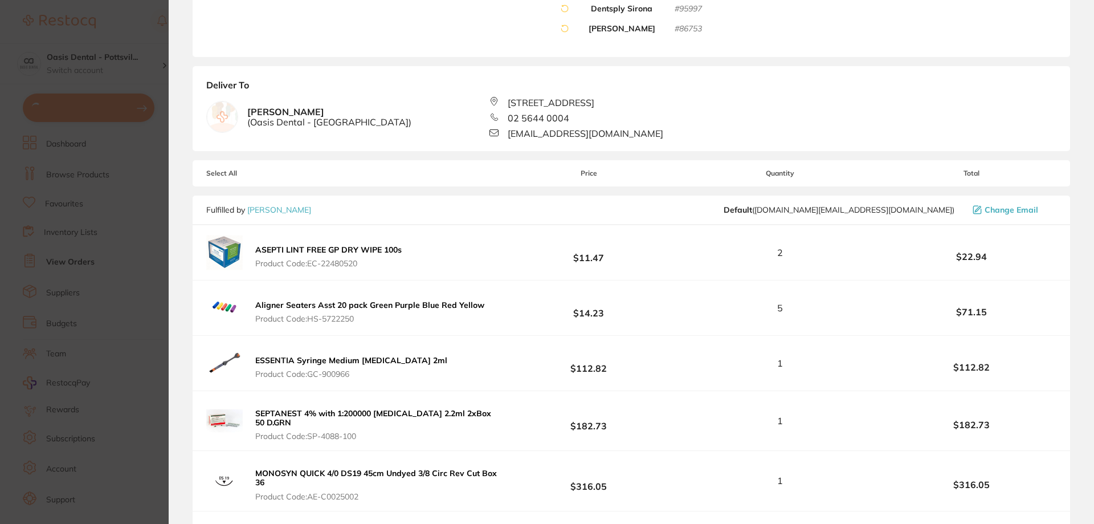
scroll to position [0, 0]
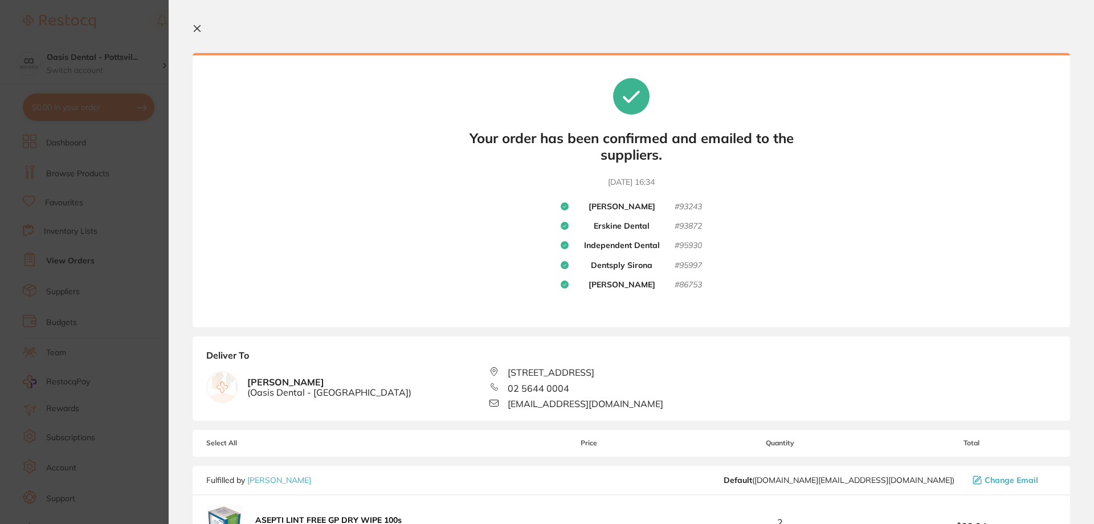
click at [197, 26] on icon at bounding box center [197, 28] width 9 height 9
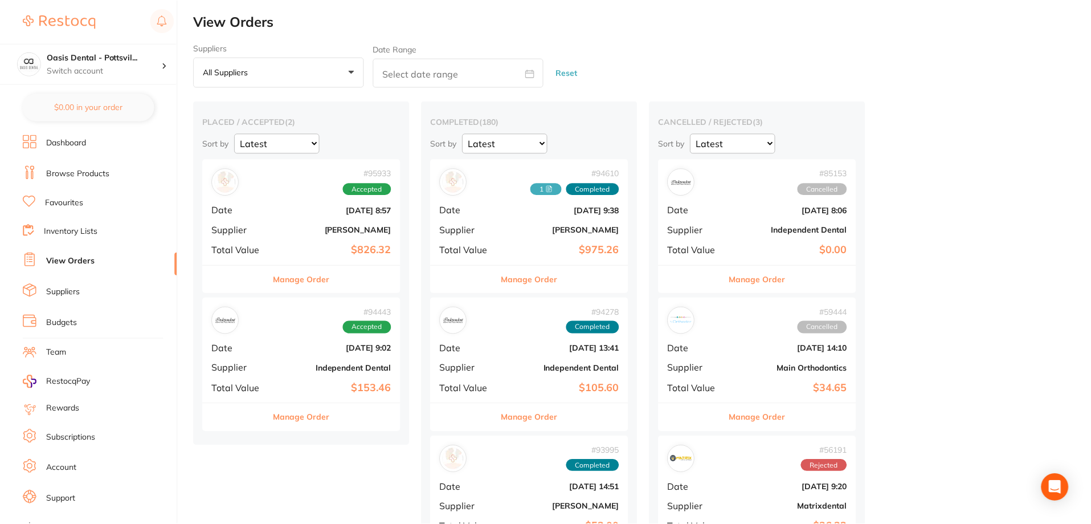
scroll to position [285, 0]
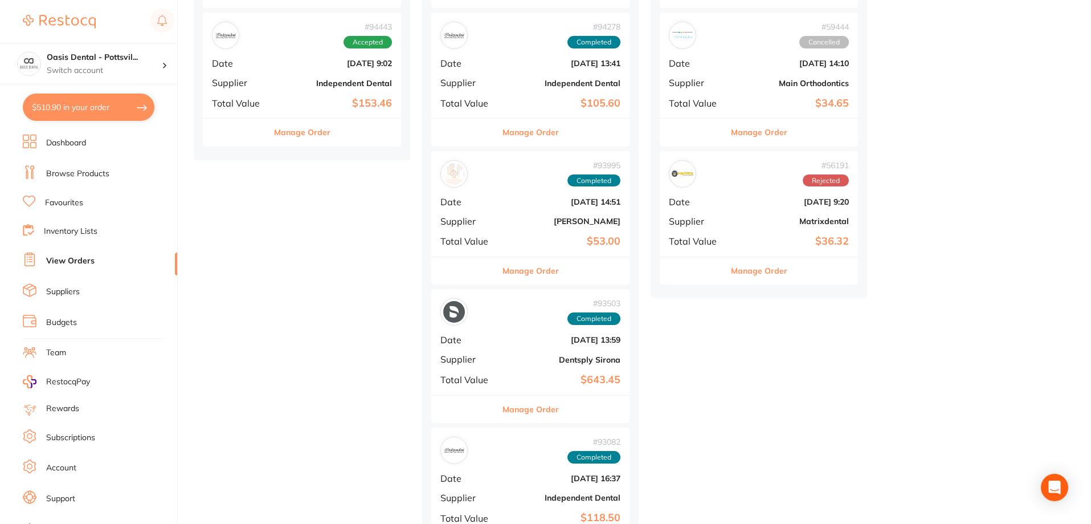
checkbox input "false"
